Goal: Transaction & Acquisition: Obtain resource

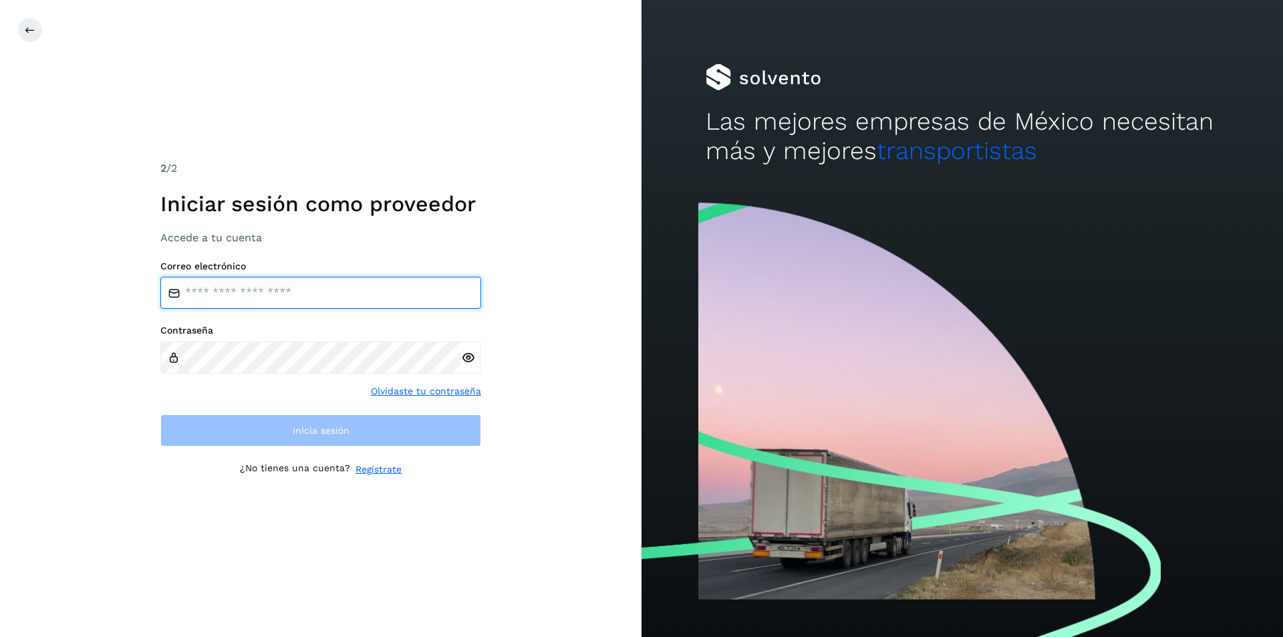
click at [197, 292] on input "email" at bounding box center [320, 293] width 321 height 32
type input "**********"
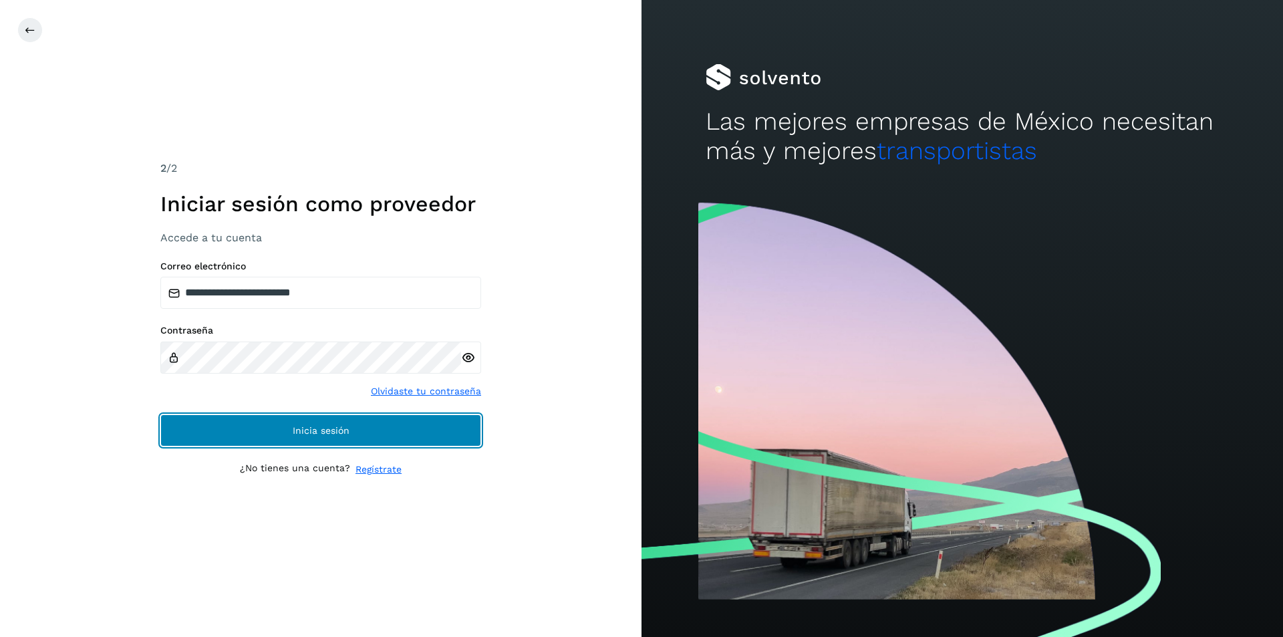
click at [337, 434] on span "Inicia sesión" at bounding box center [321, 430] width 57 height 9
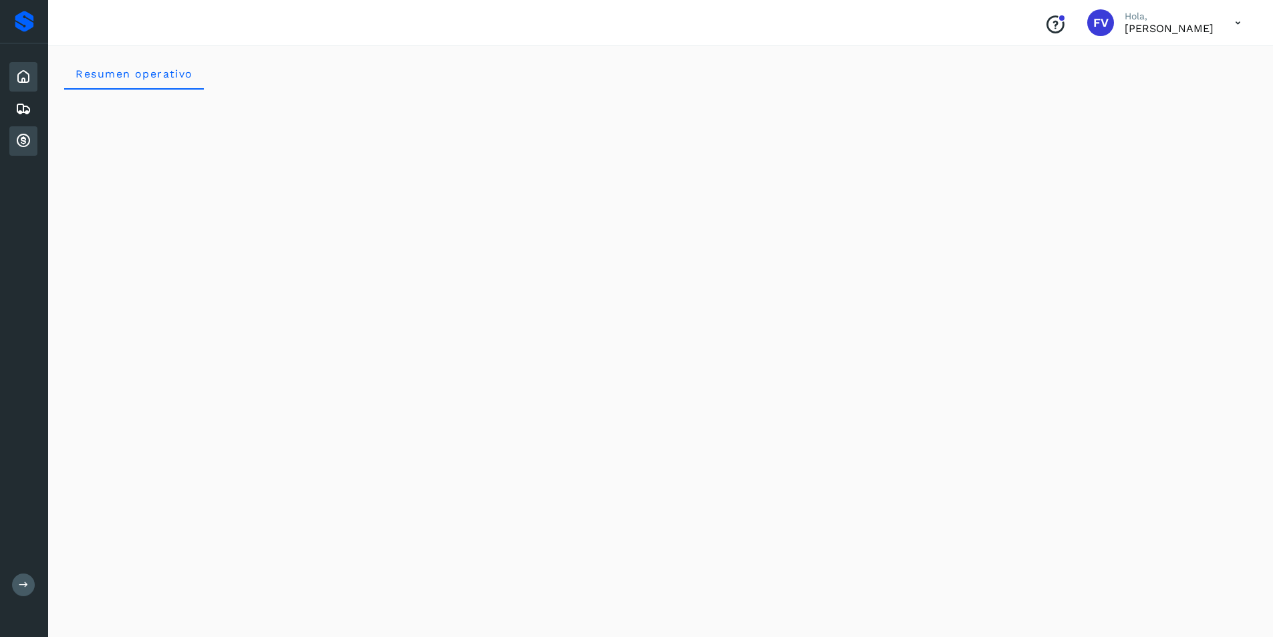
click at [32, 137] on div "Cuentas por cobrar" at bounding box center [23, 140] width 28 height 29
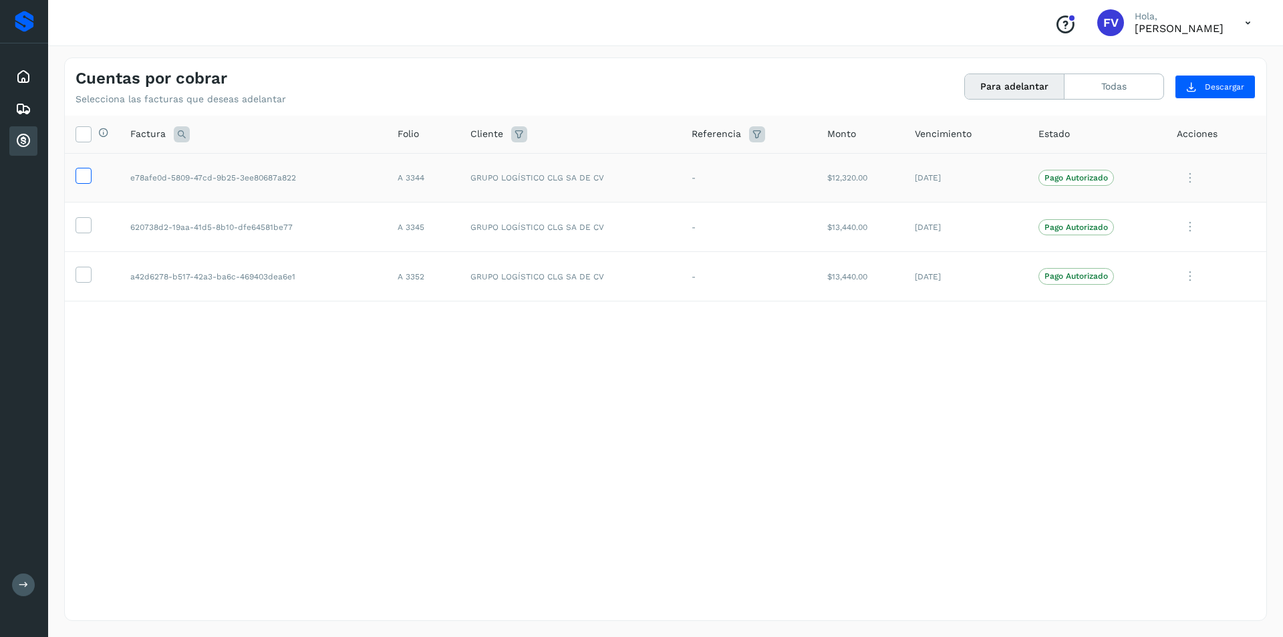
click at [79, 174] on icon at bounding box center [83, 175] width 14 height 14
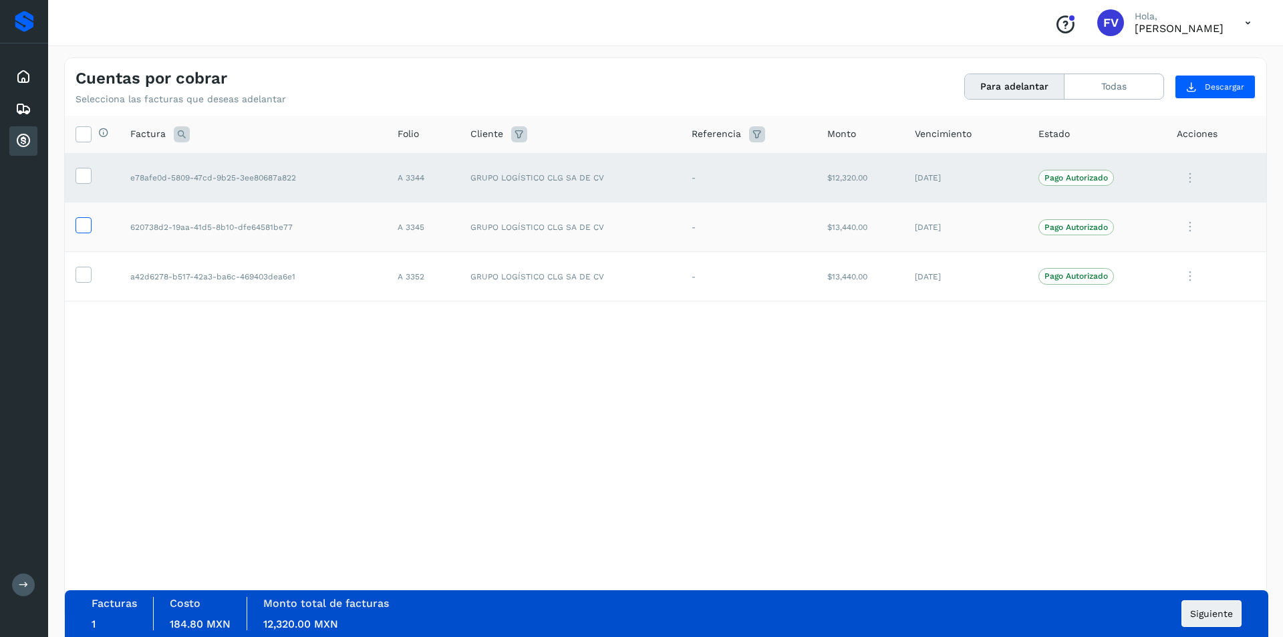
click at [77, 225] on icon at bounding box center [83, 224] width 14 height 14
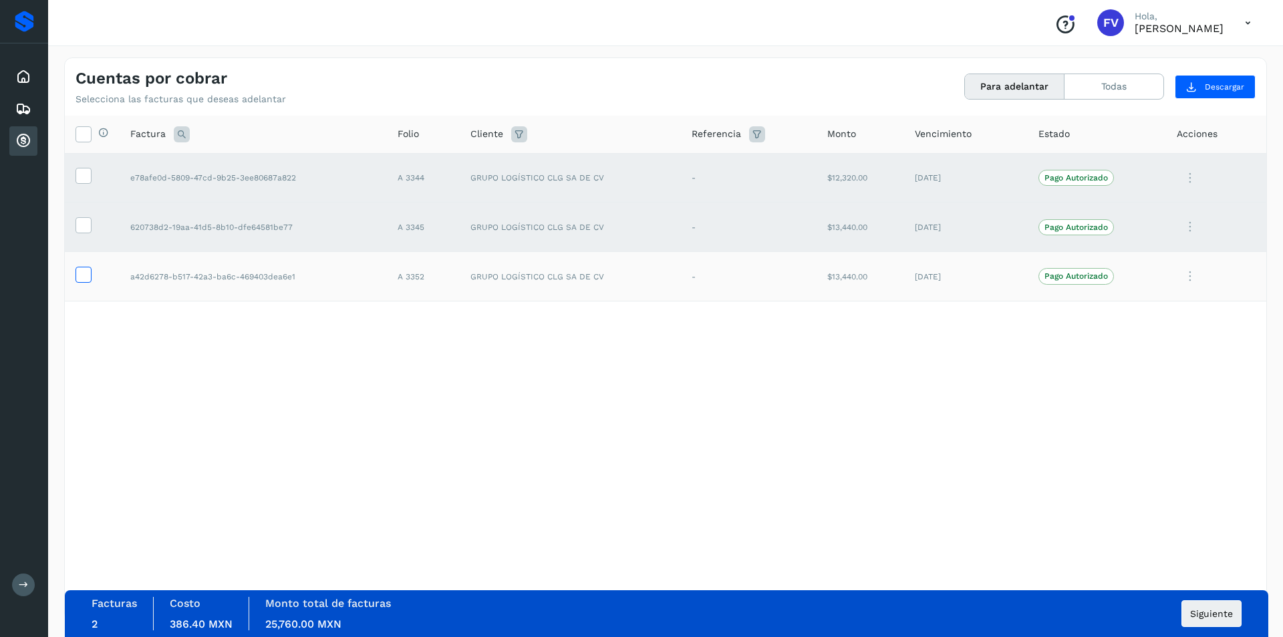
click at [77, 275] on icon at bounding box center [83, 274] width 14 height 14
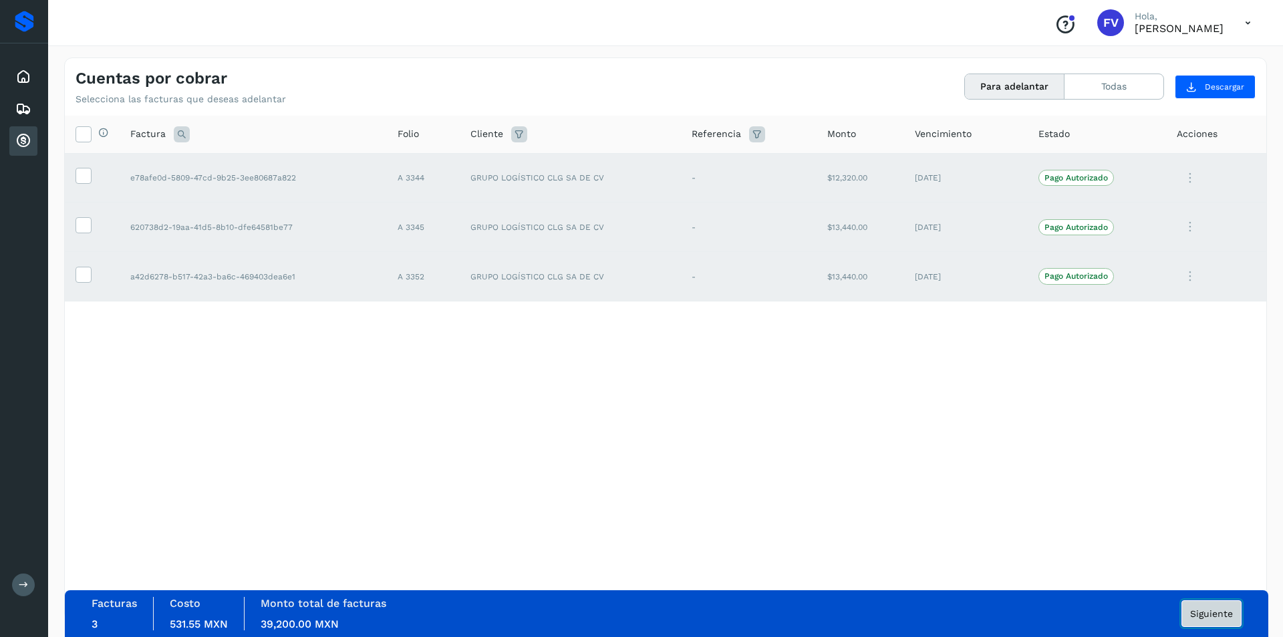
click at [1204, 621] on button "Siguiente" at bounding box center [1211, 613] width 60 height 27
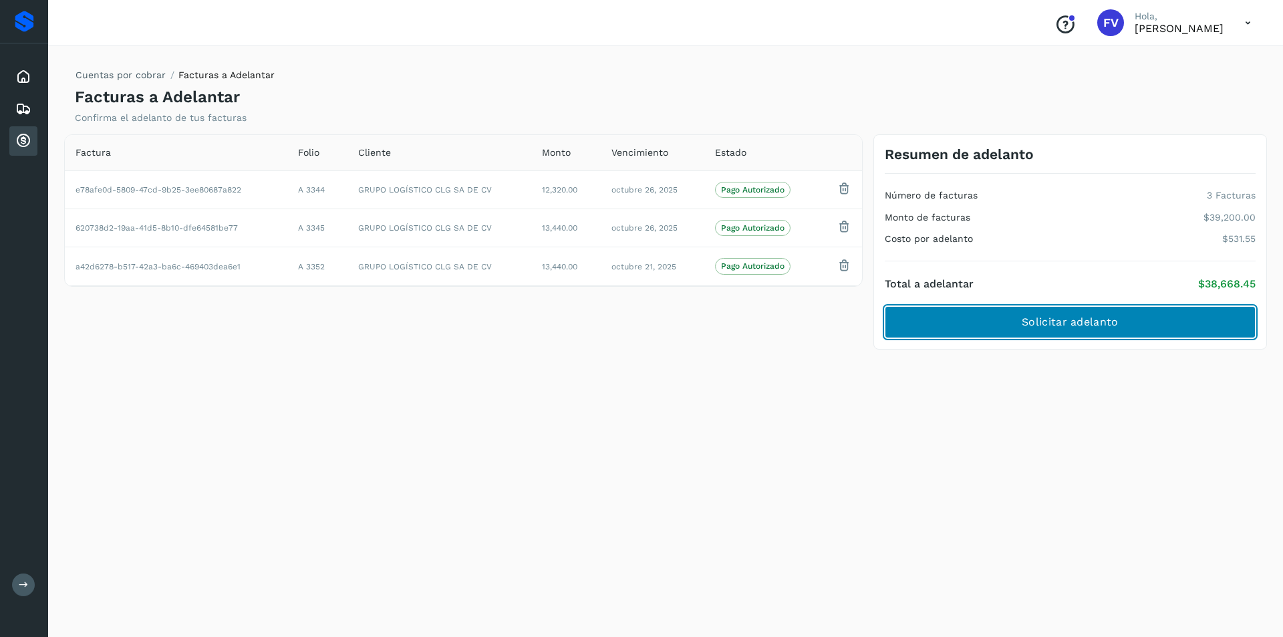
click at [1058, 318] on span "Solicitar adelanto" at bounding box center [1069, 322] width 96 height 15
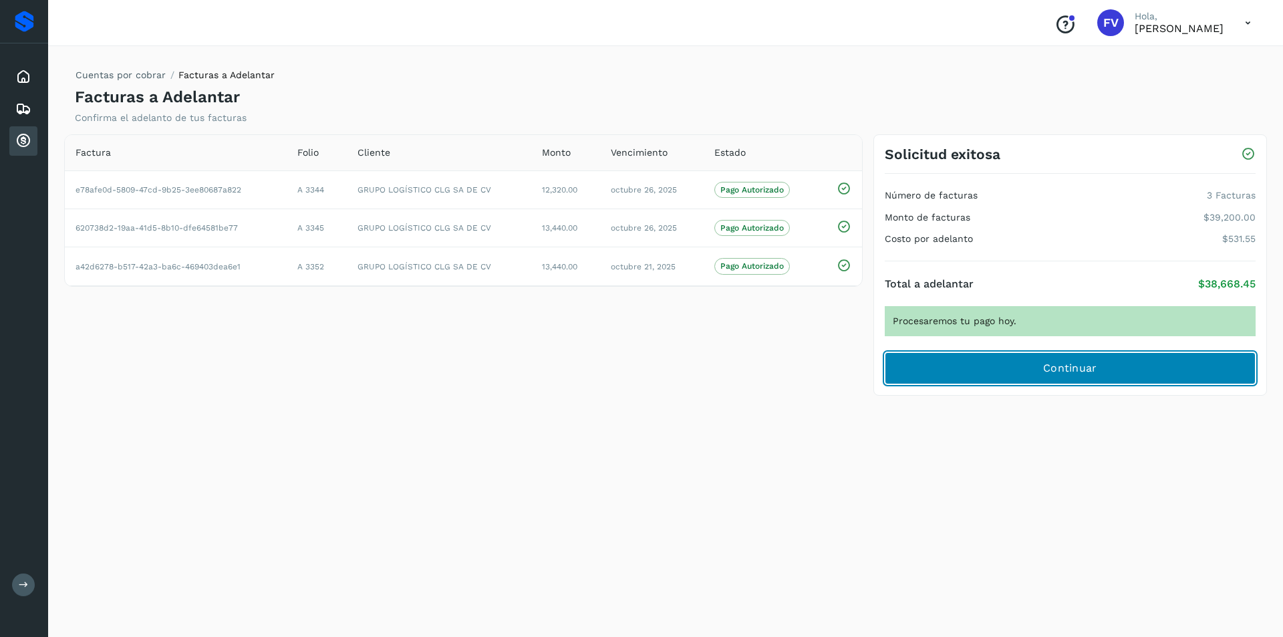
click at [1068, 363] on span "Continuar" at bounding box center [1070, 368] width 54 height 15
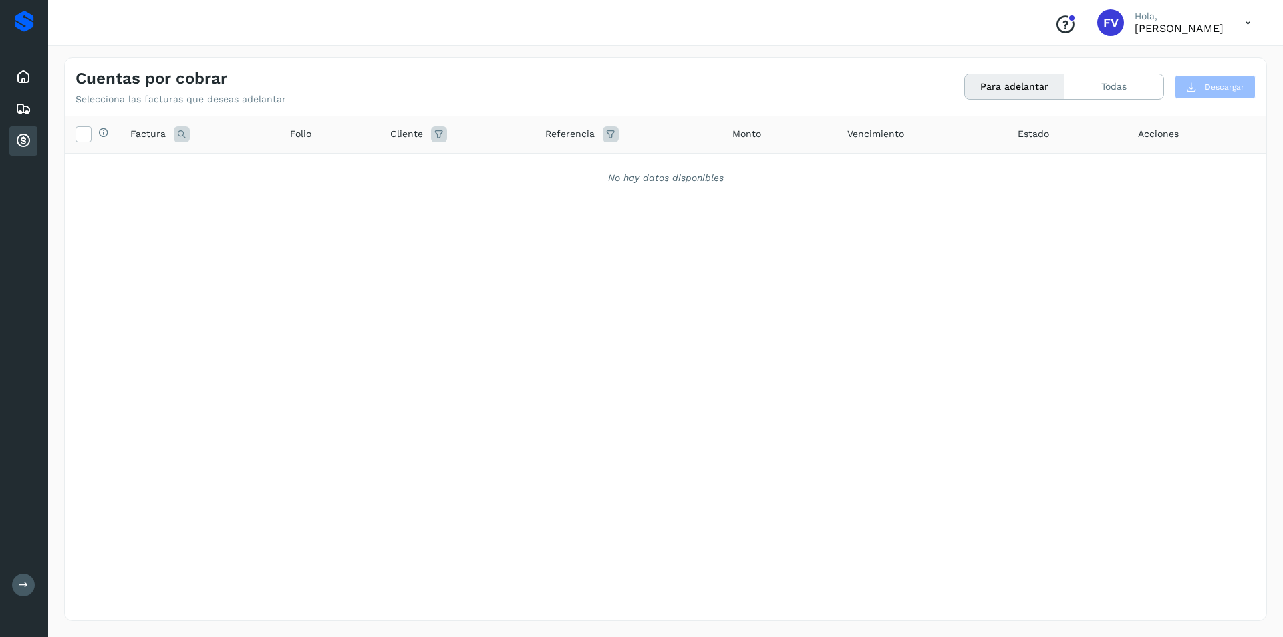
click at [1240, 27] on icon at bounding box center [1247, 22] width 27 height 27
click at [1210, 59] on div "Cerrar sesión" at bounding box center [1181, 59] width 159 height 25
